Goal: Check status: Check status

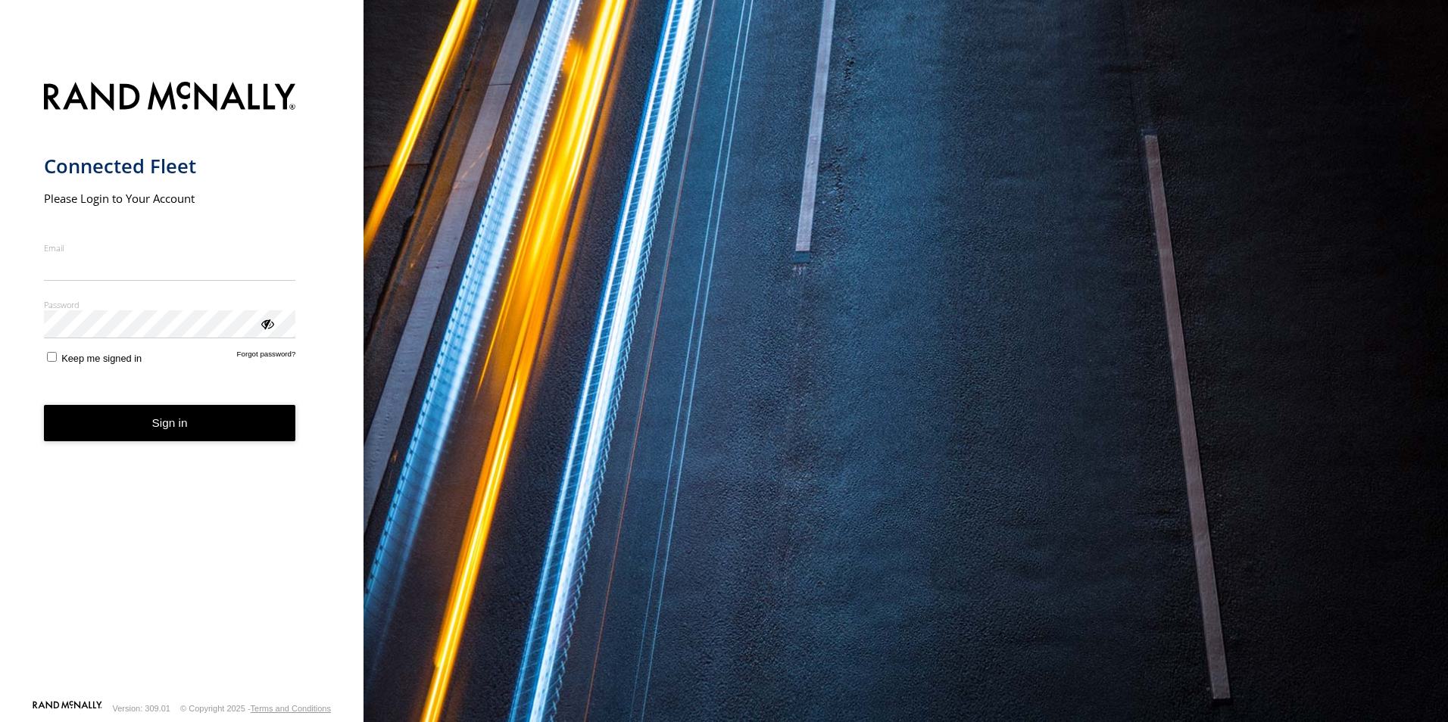
type input "**********"
click at [153, 437] on button "Sign in" at bounding box center [170, 423] width 252 height 37
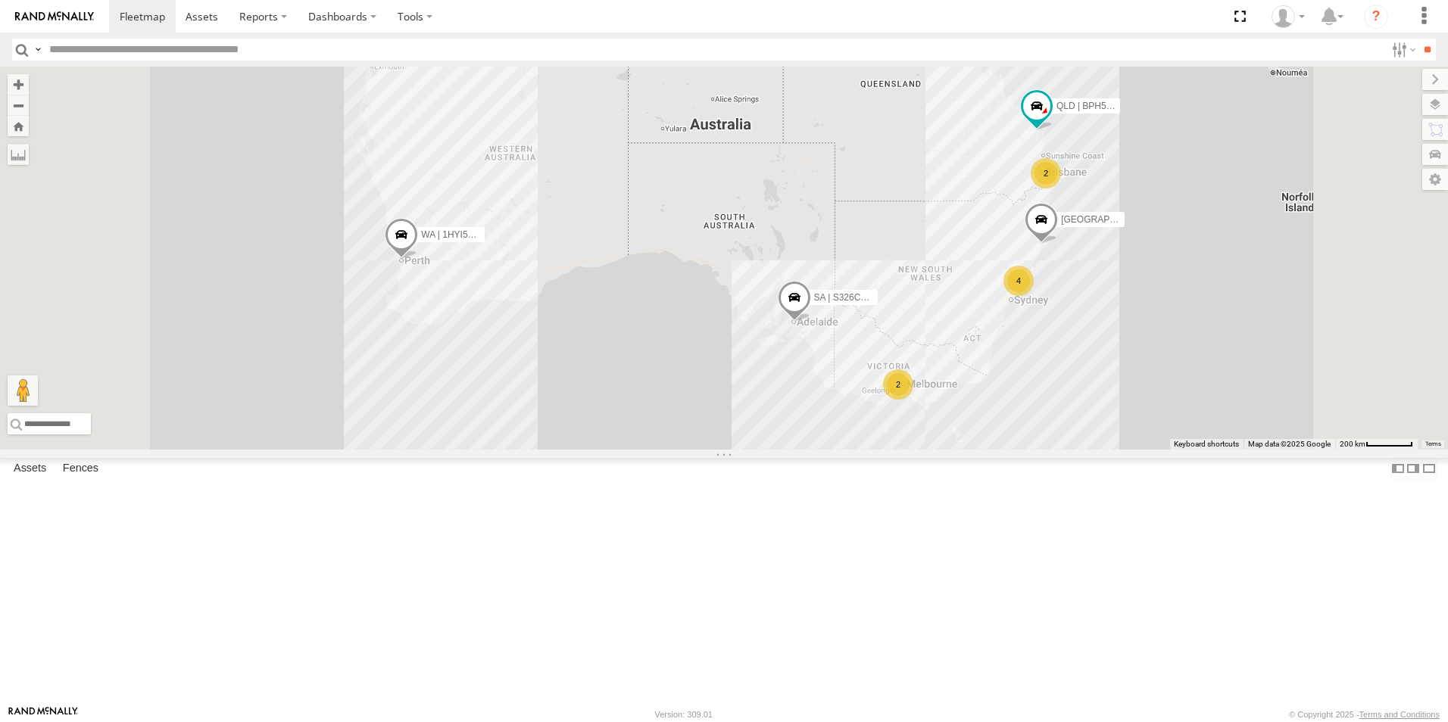
click at [0, 0] on div "[GEOGRAPHIC_DATA] | EIL71J | [PERSON_NAME]" at bounding box center [0, 0] width 0 height 0
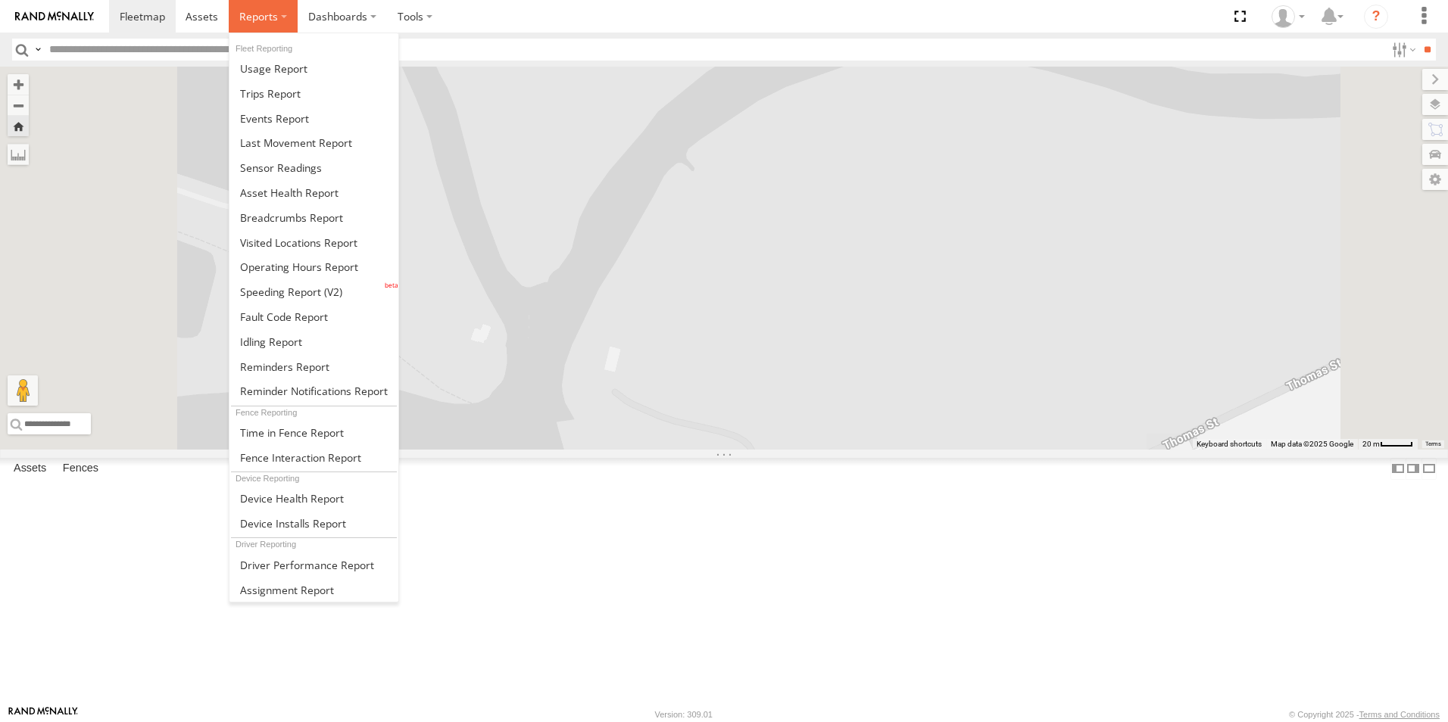
click at [278, 16] on label at bounding box center [263, 16] width 69 height 33
click at [273, 72] on span at bounding box center [273, 68] width 67 height 14
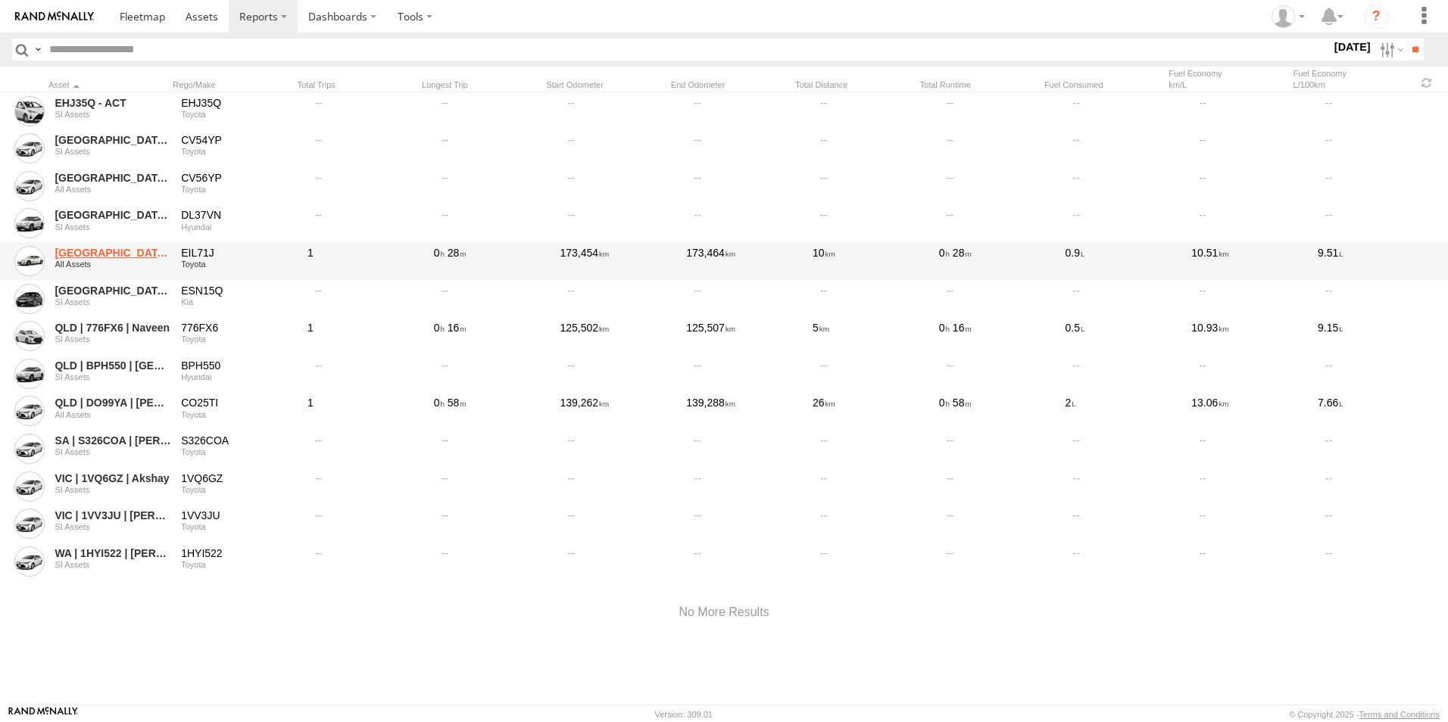
click at [106, 251] on link "[GEOGRAPHIC_DATA] | EIL71J | [PERSON_NAME]" at bounding box center [113, 253] width 116 height 14
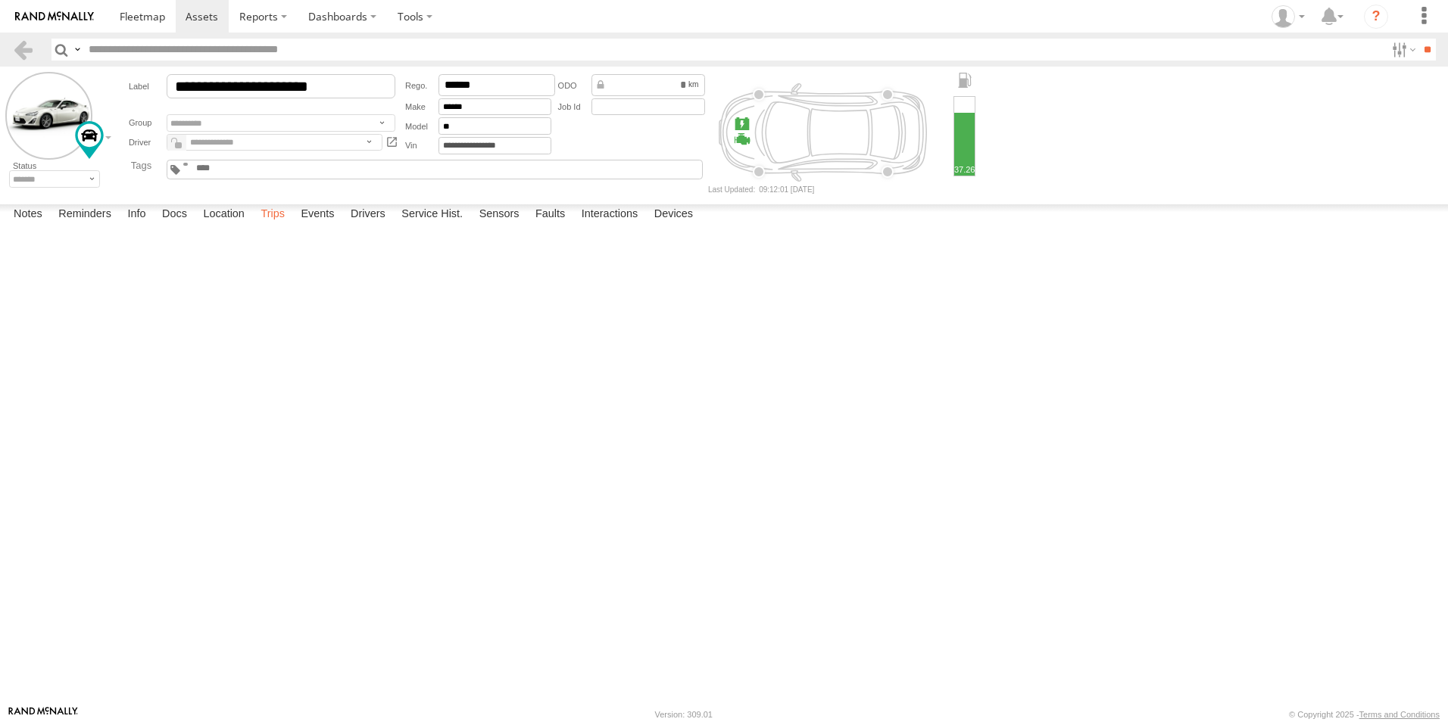
click at [279, 226] on label "Trips" at bounding box center [272, 214] width 39 height 21
click at [0, 0] on link at bounding box center [0, 0] width 0 height 0
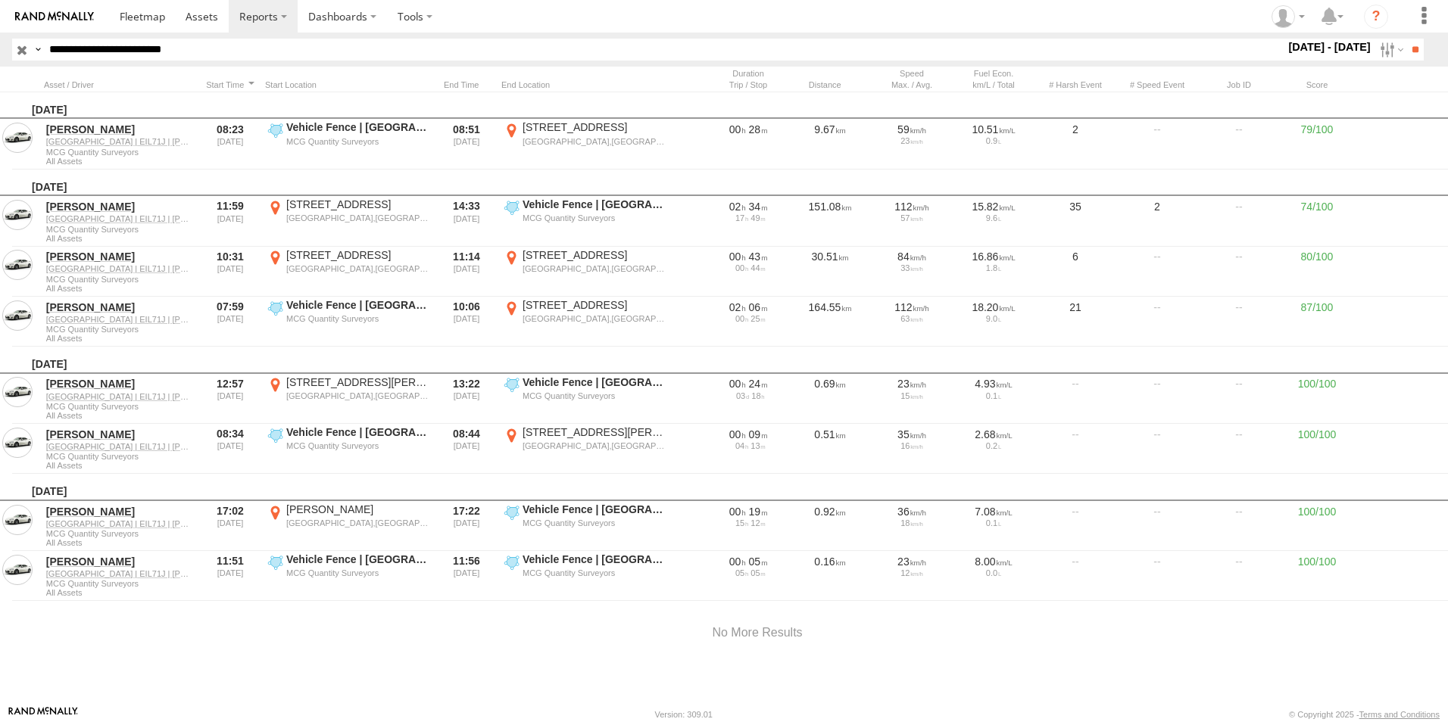
click at [1314, 48] on label "[DATE] - [DATE]" at bounding box center [1329, 47] width 89 height 17
click at [0, 0] on label at bounding box center [0, 0] width 0 height 0
click at [1410, 44] on input "**" at bounding box center [1414, 50] width 17 height 22
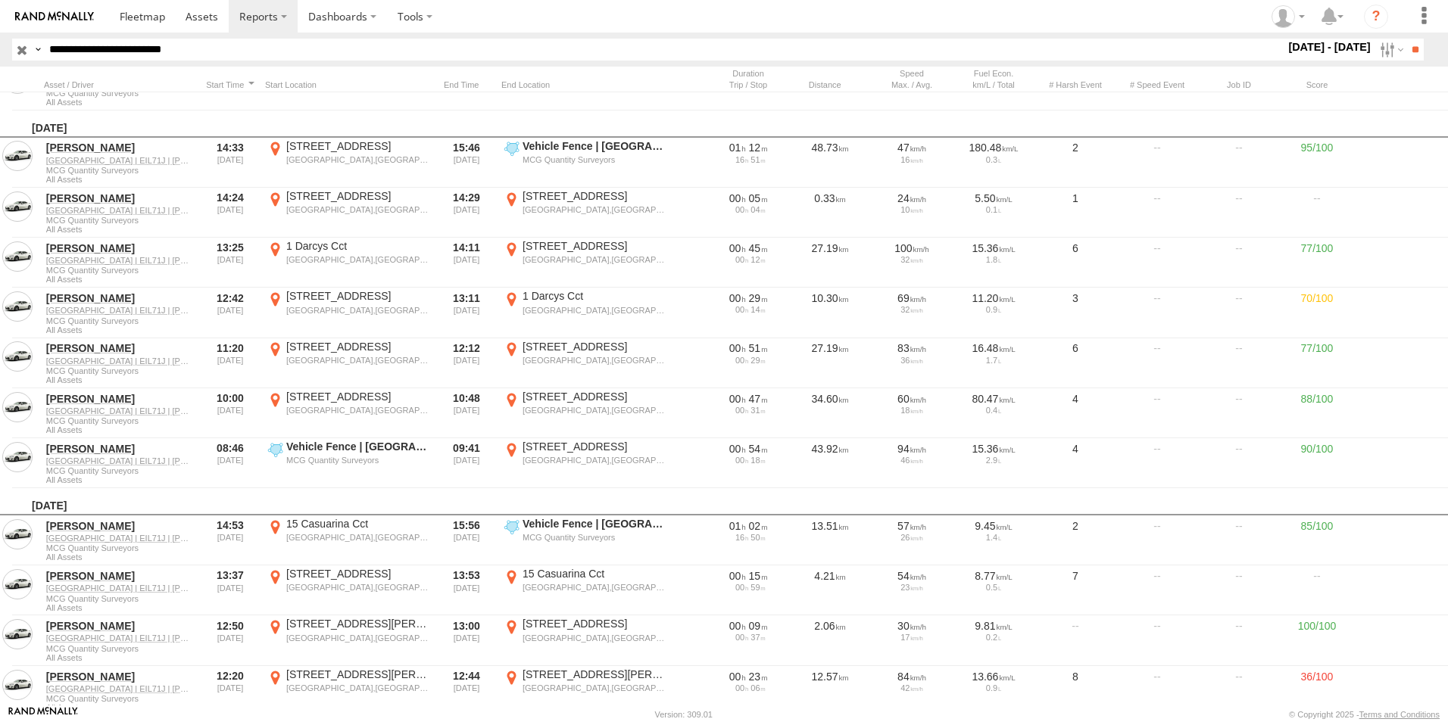
scroll to position [391, 0]
